Goal: Information Seeking & Learning: Learn about a topic

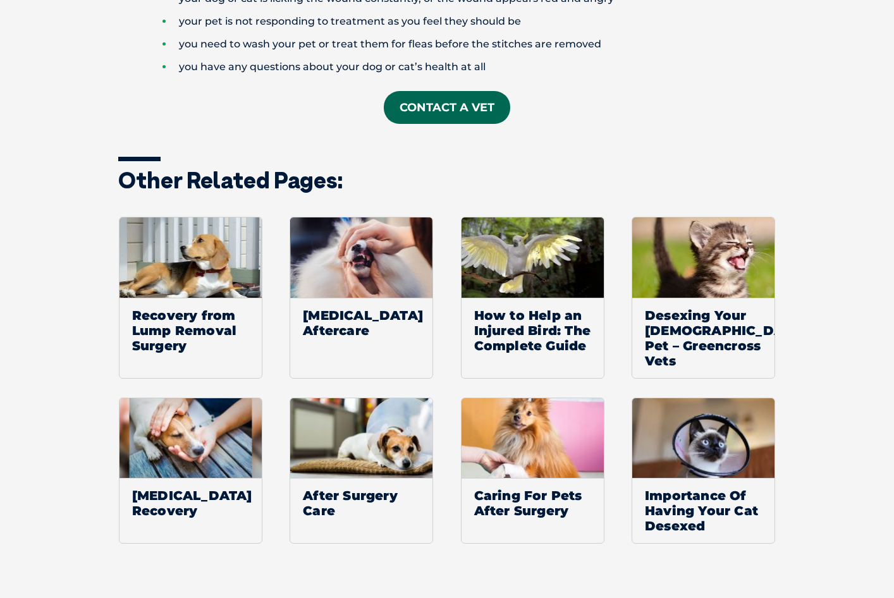
scroll to position [1770, 0]
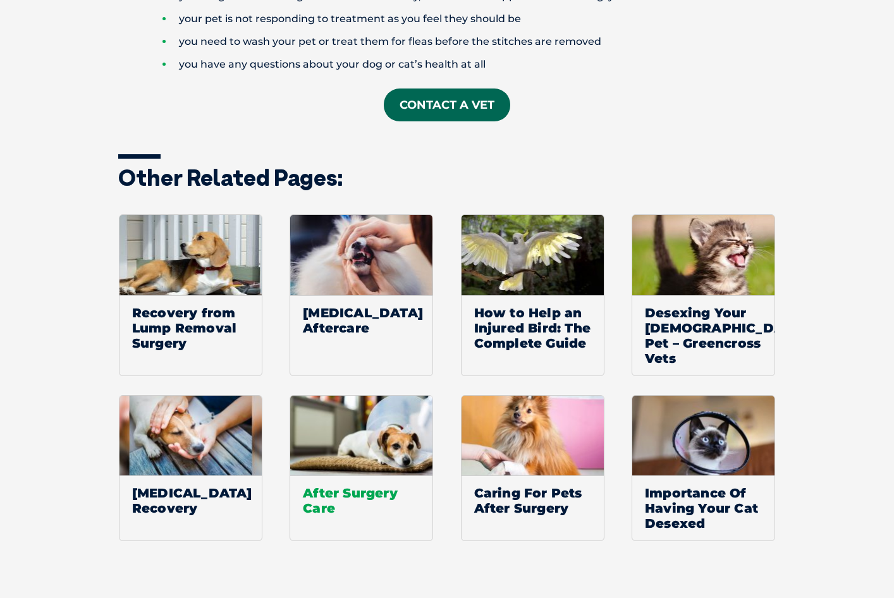
click at [368, 482] on span "After Surgery Care" at bounding box center [361, 500] width 142 height 50
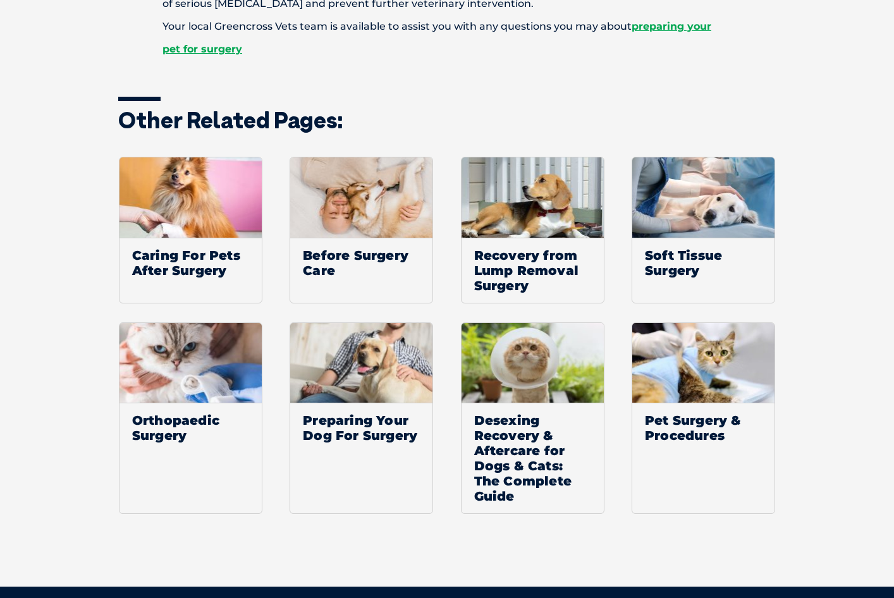
scroll to position [1959, 0]
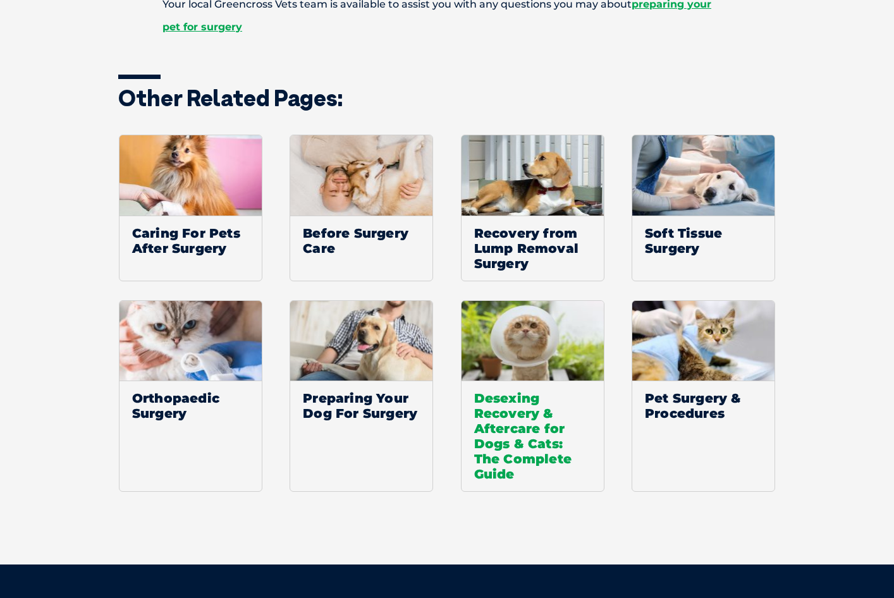
click at [521, 434] on span "Desexing Recovery & Aftercare for Dogs & Cats: The Complete Guide" at bounding box center [532, 435] width 142 height 111
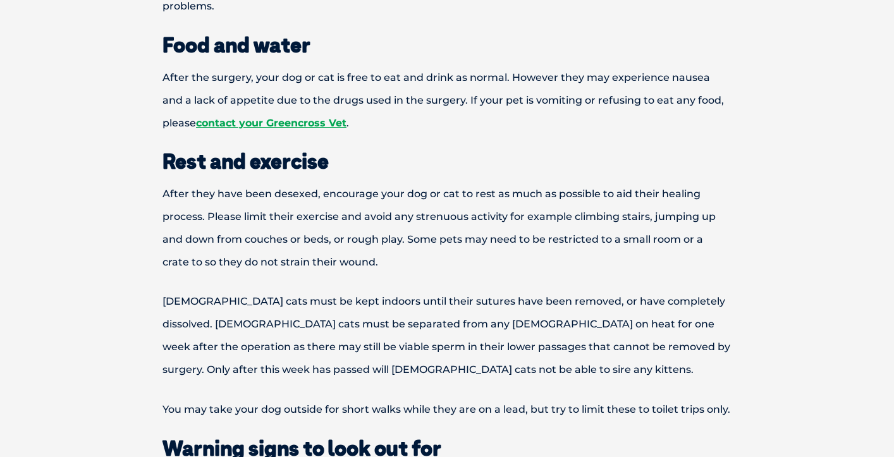
scroll to position [1074, 0]
